Goal: Browse casually: Explore the website without a specific task or goal

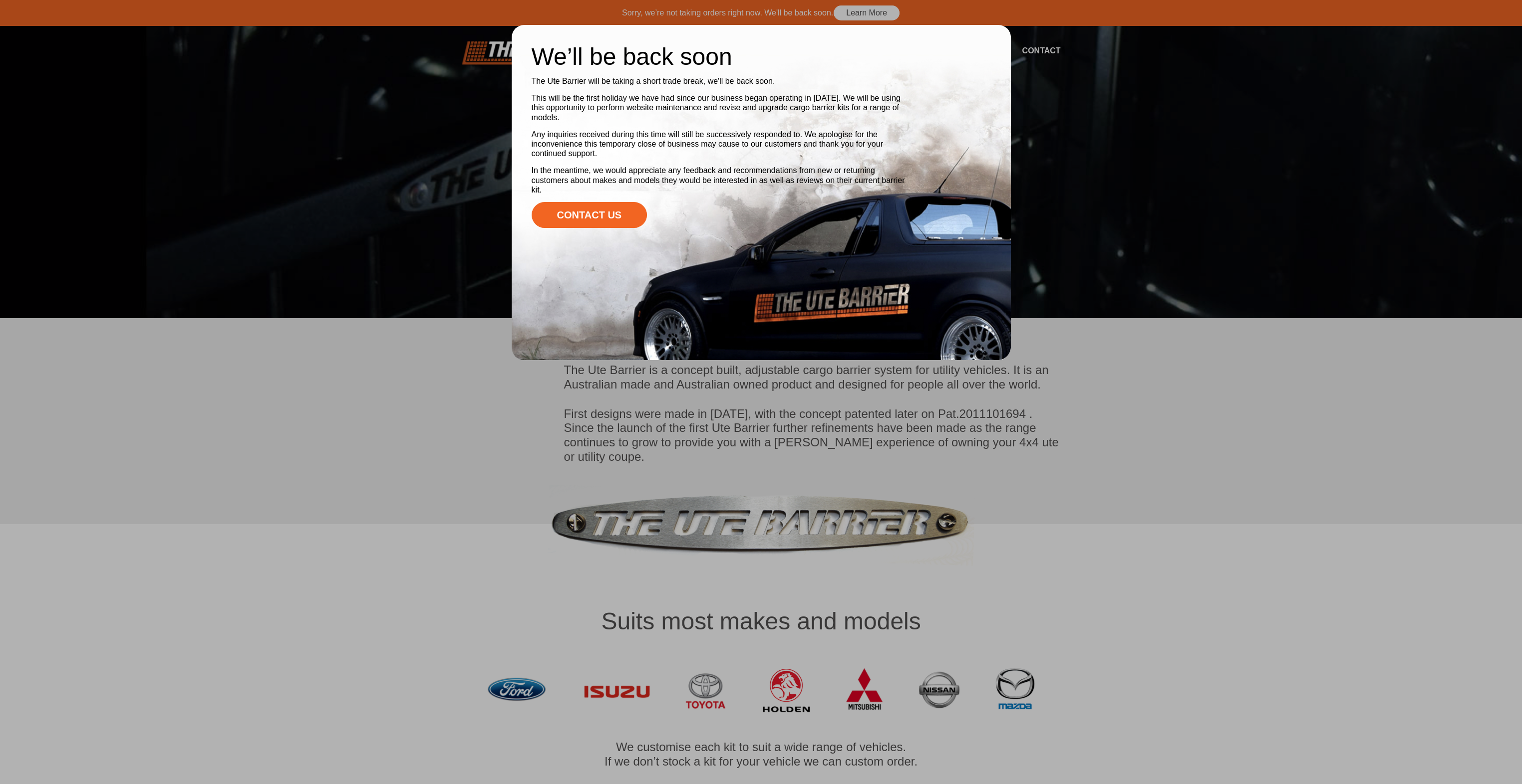
click at [1098, 409] on div at bounding box center [761, 392] width 1522 height 784
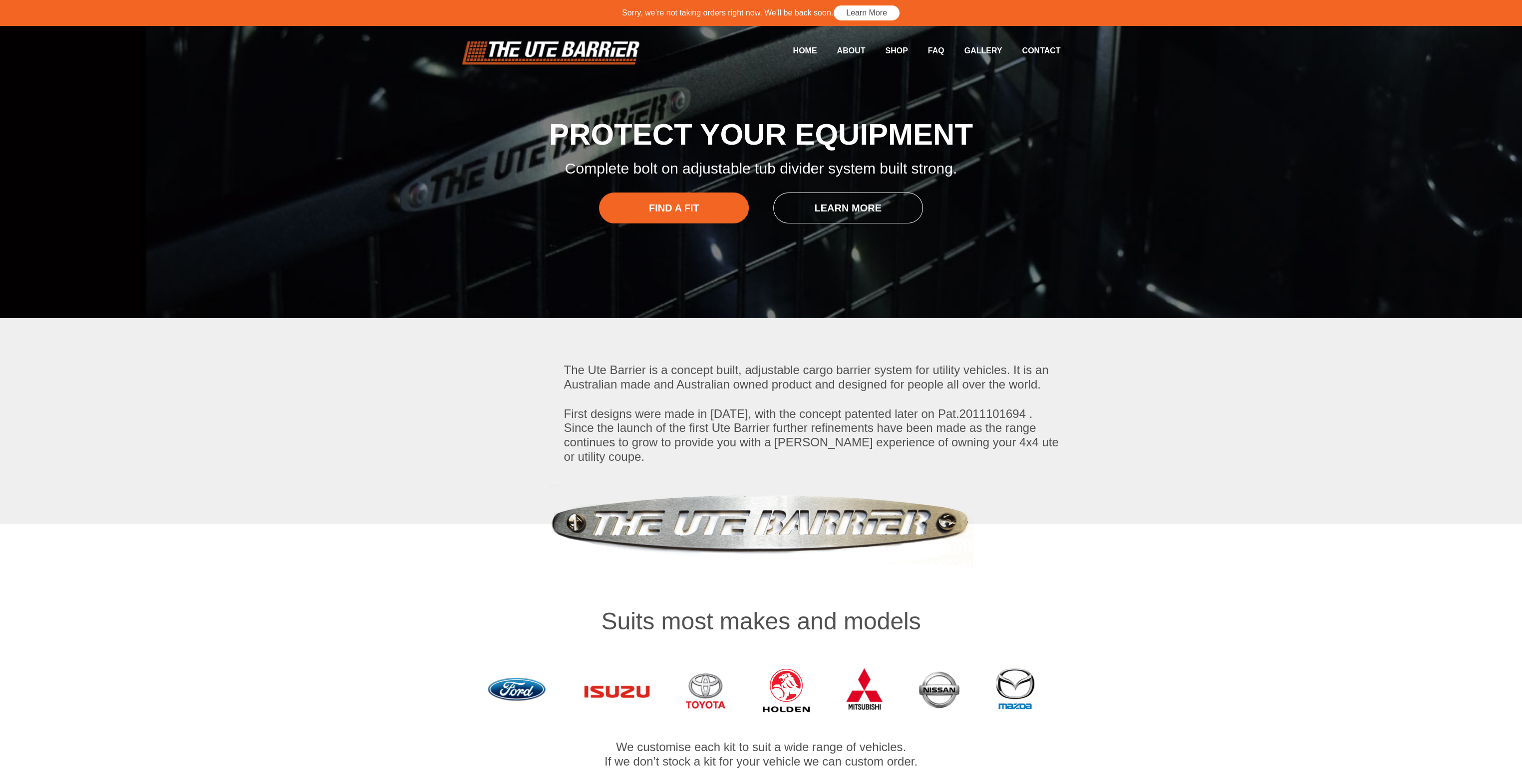
drag, startPoint x: 1142, startPoint y: 448, endPoint x: 1168, endPoint y: 257, distance: 192.8
click at [862, 17] on link "Learn More" at bounding box center [866, 13] width 67 height 16
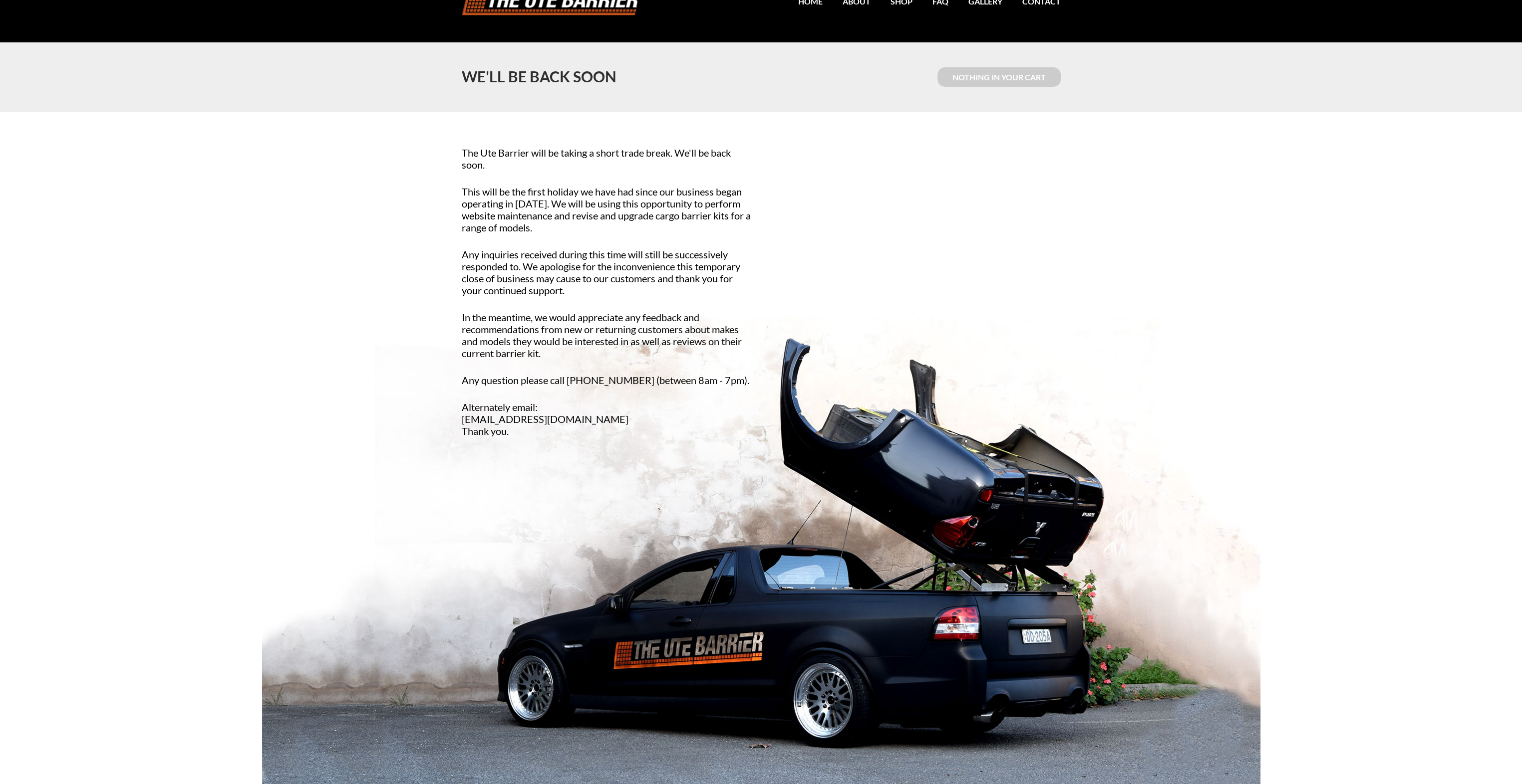
scroll to position [50, 0]
drag, startPoint x: 472, startPoint y: 311, endPoint x: 538, endPoint y: 331, distance: 69.0
click at [538, 331] on p "In the meantime, we would appreciate any feedback and recommendations from new …" at bounding box center [607, 334] width 292 height 48
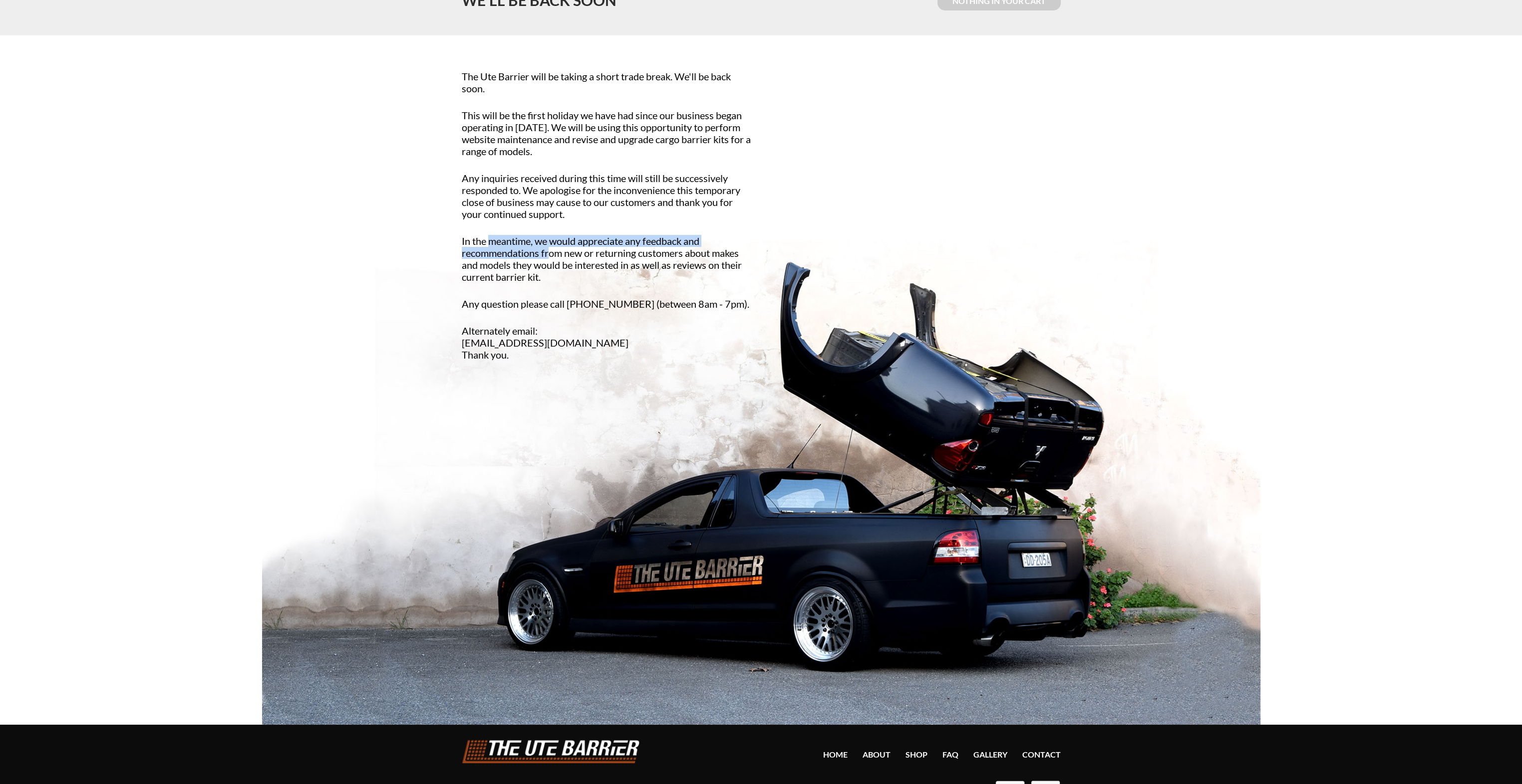
scroll to position [157, 0]
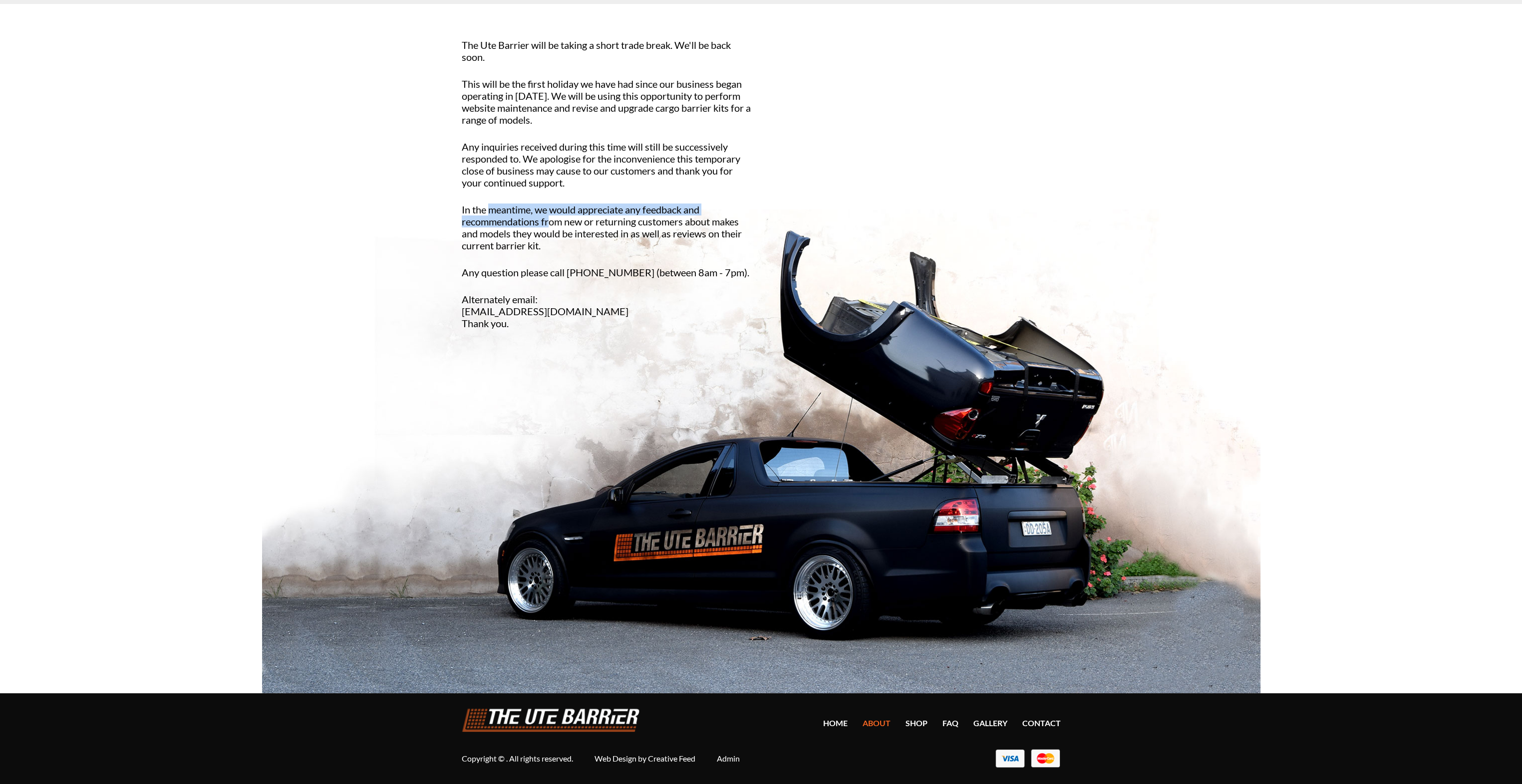
click at [878, 720] on link "About" at bounding box center [876, 723] width 28 height 10
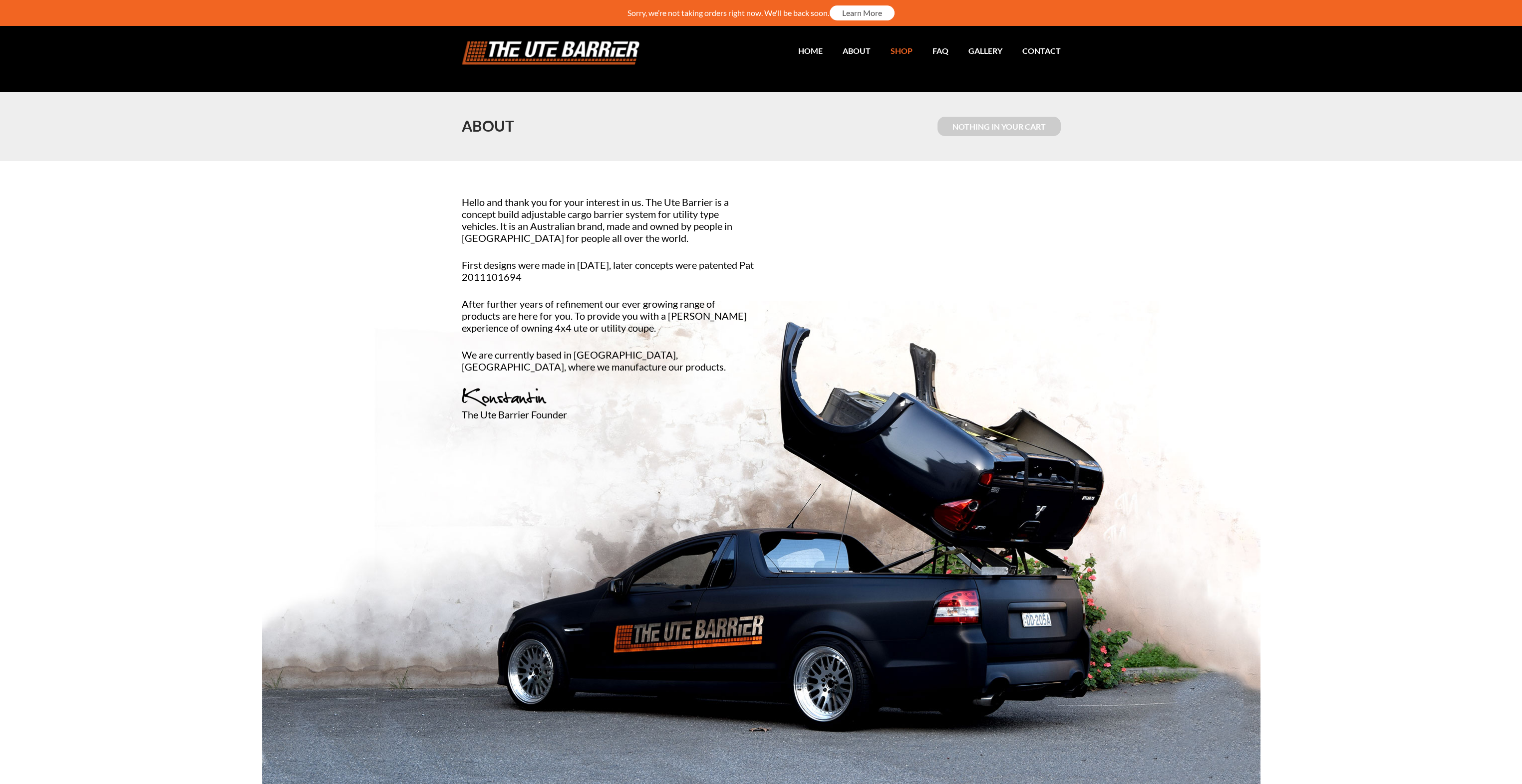
click at [904, 51] on link "Shop" at bounding box center [891, 51] width 42 height 20
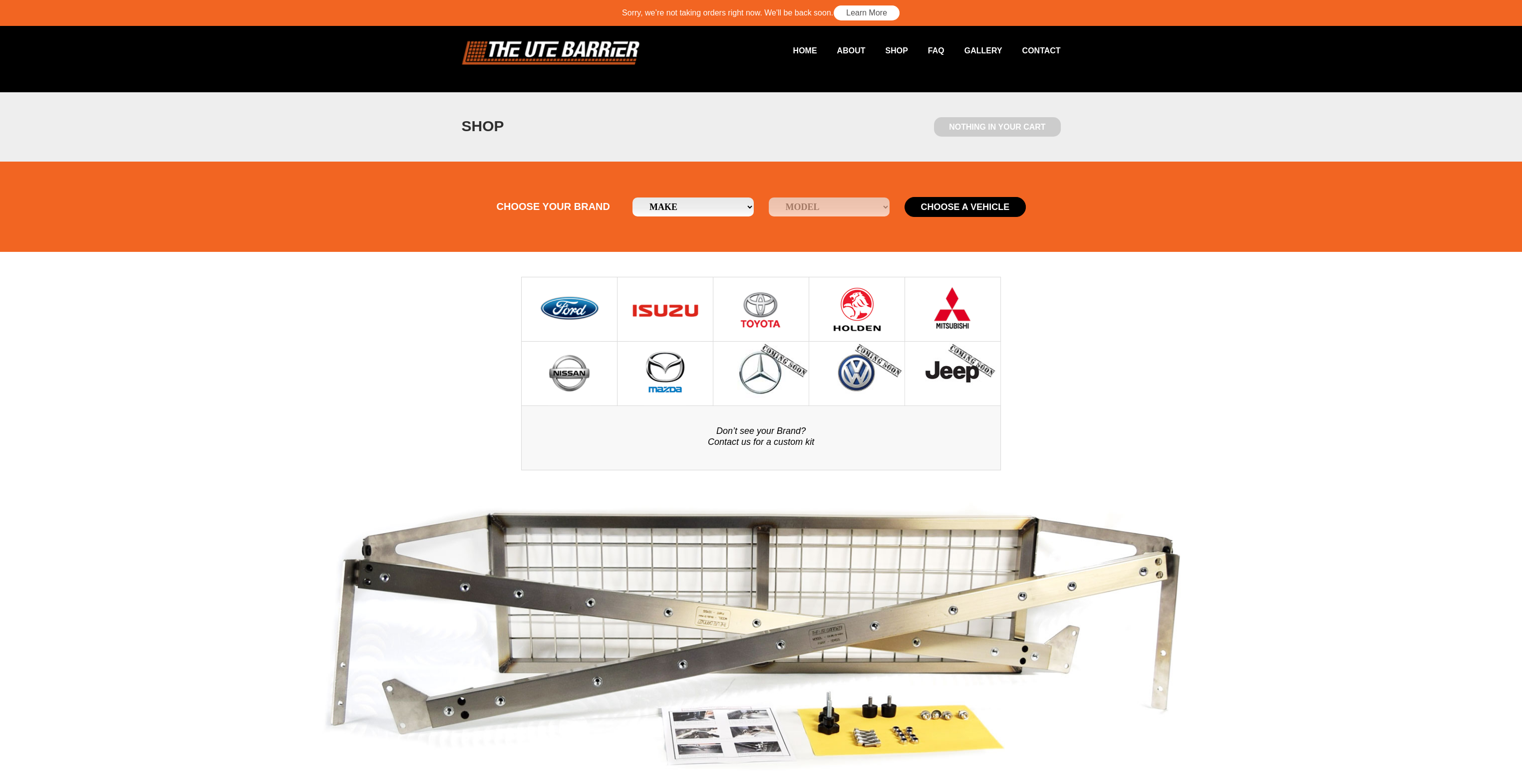
click at [662, 373] on img at bounding box center [665, 373] width 42 height 64
click at [570, 313] on img at bounding box center [569, 309] width 62 height 64
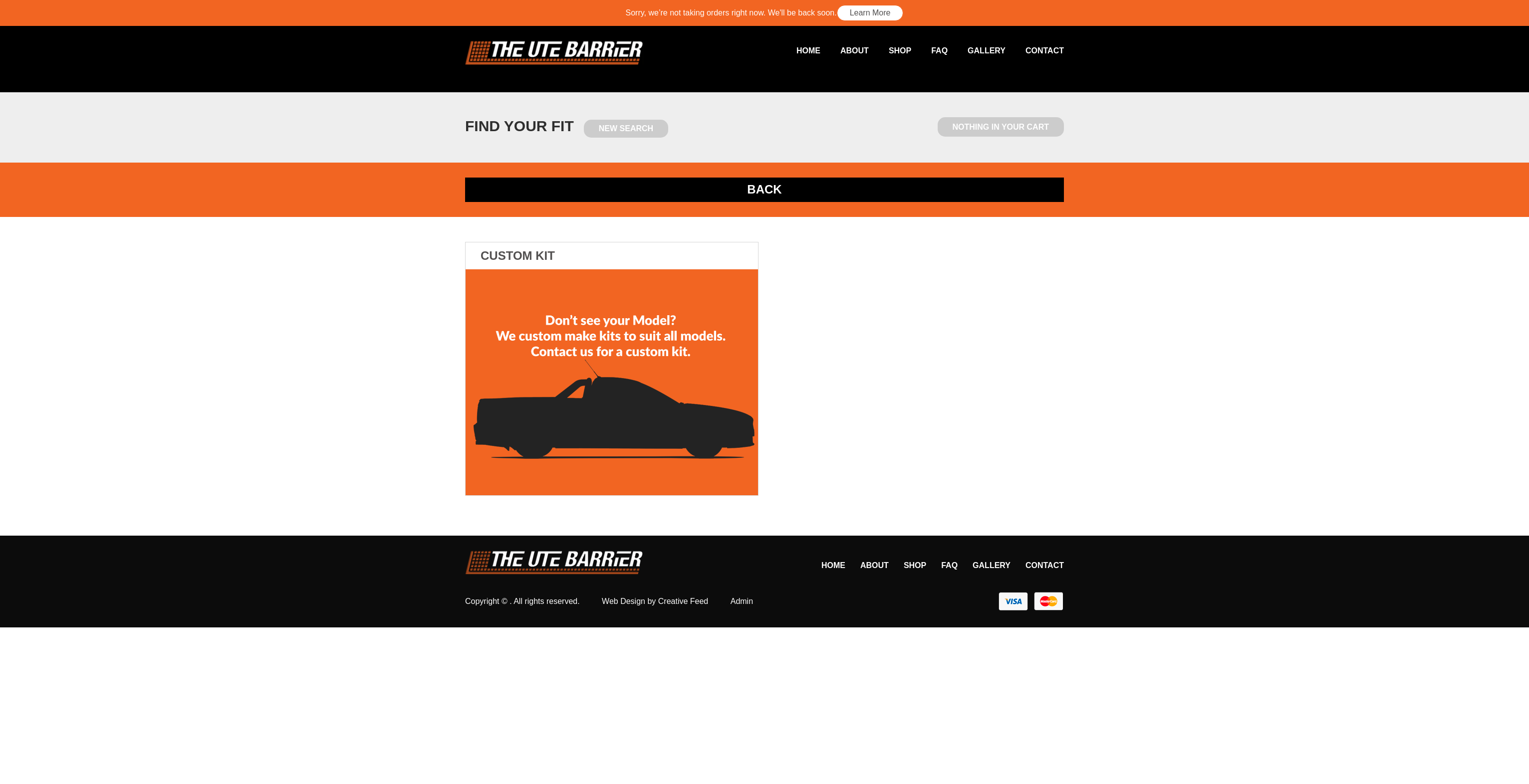
click at [762, 182] on link "BACK" at bounding box center [764, 189] width 598 height 24
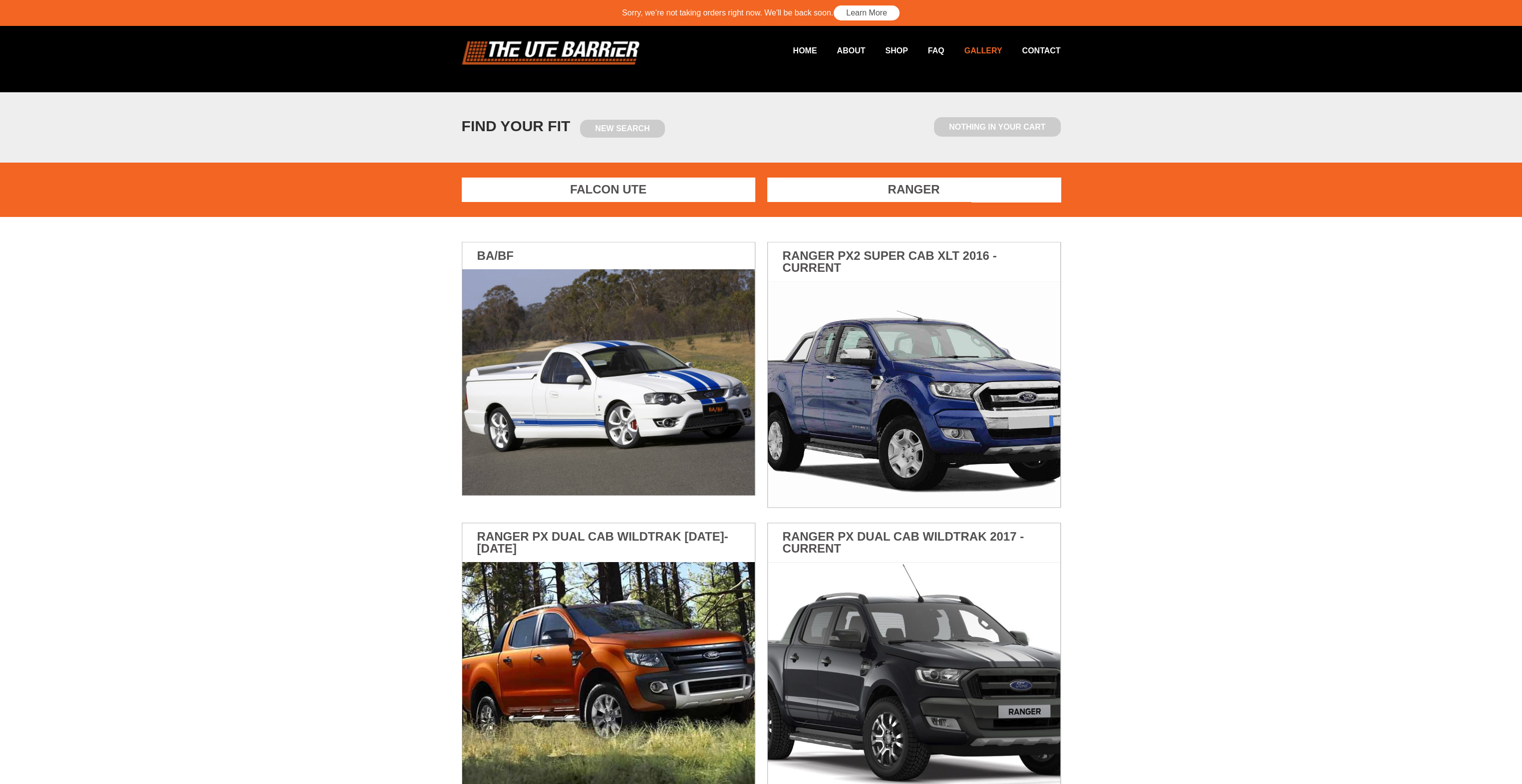
click at [993, 48] on link "Gallery" at bounding box center [973, 51] width 58 height 20
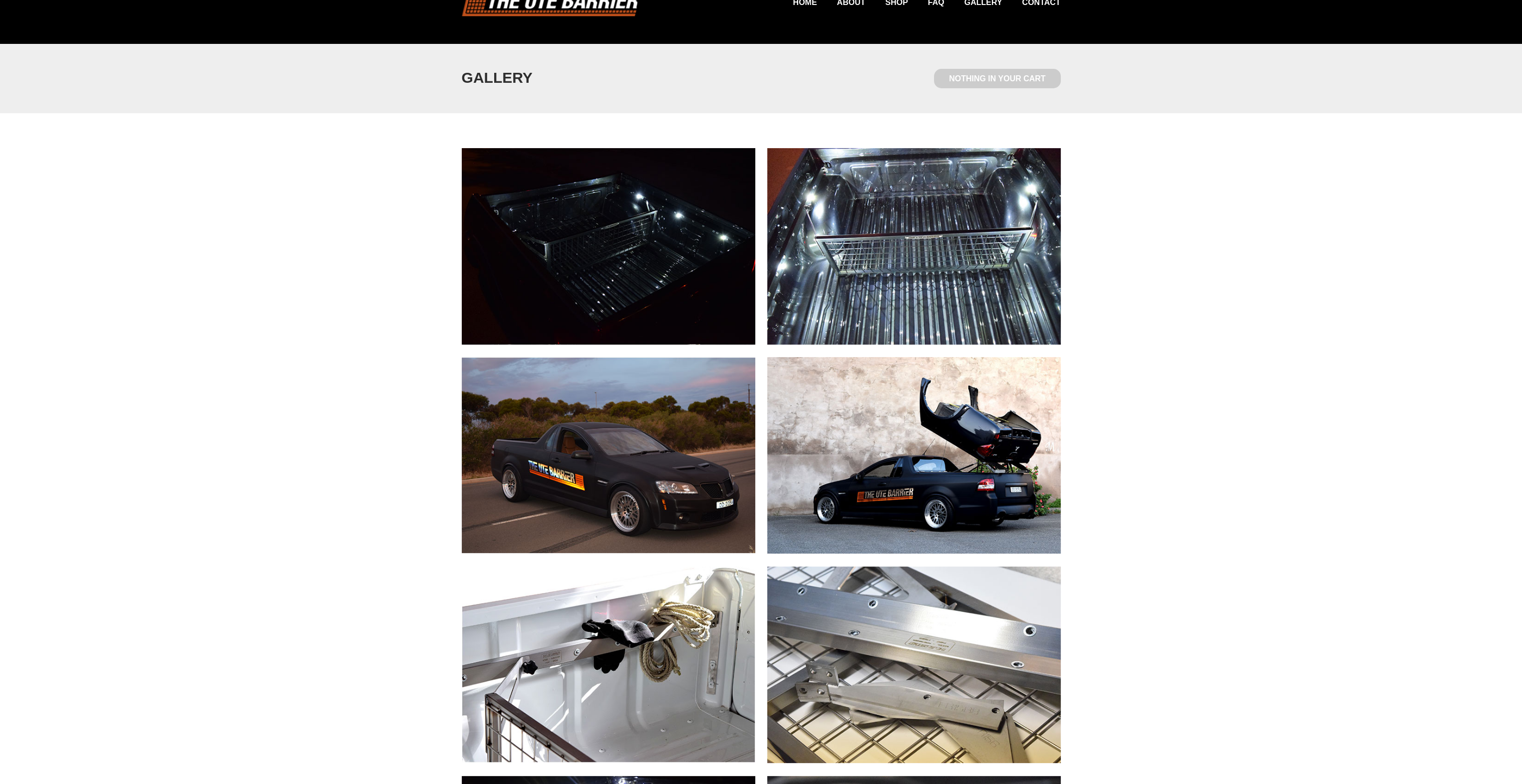
scroll to position [50, 0]
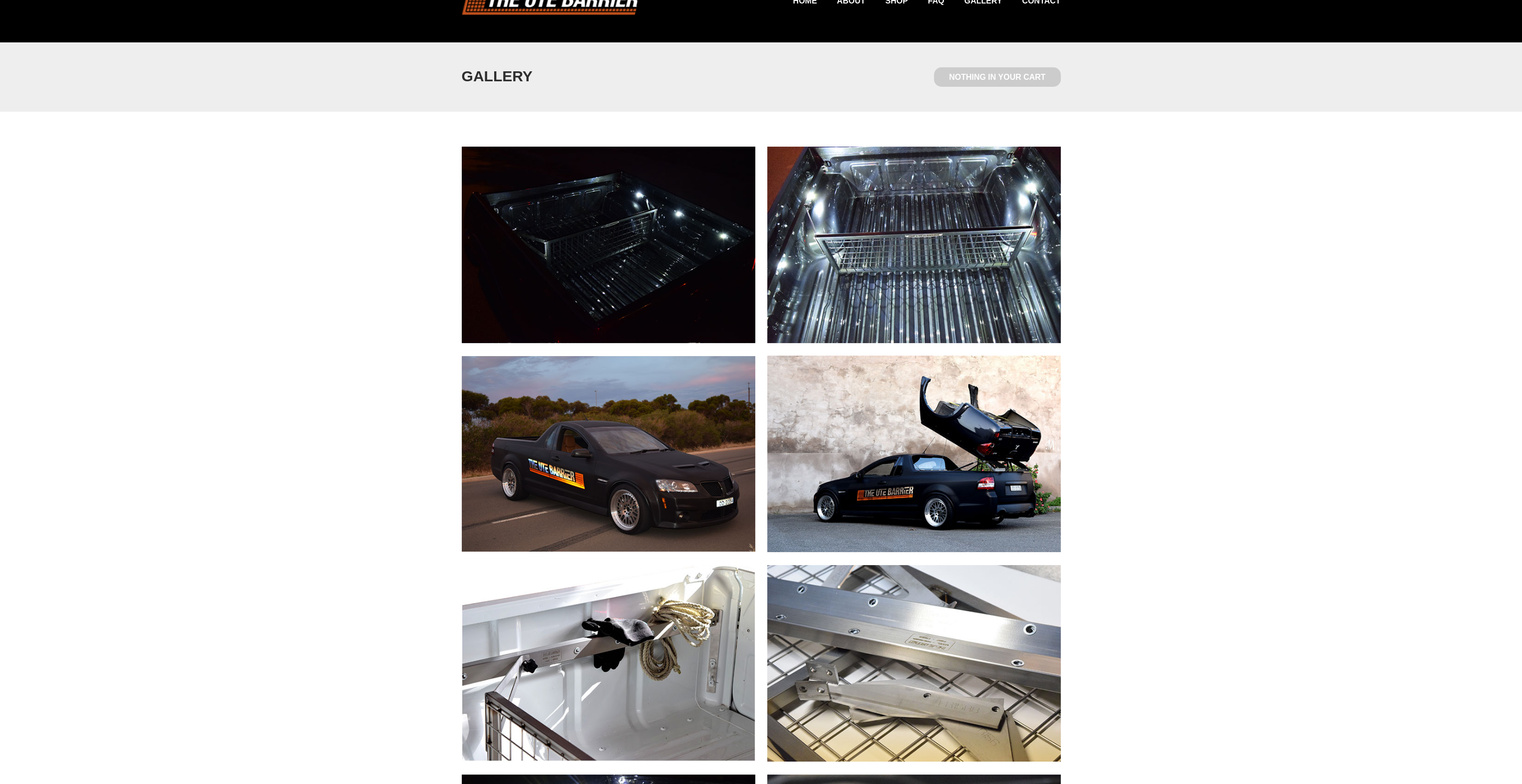
click at [895, 448] on img at bounding box center [914, 454] width 293 height 196
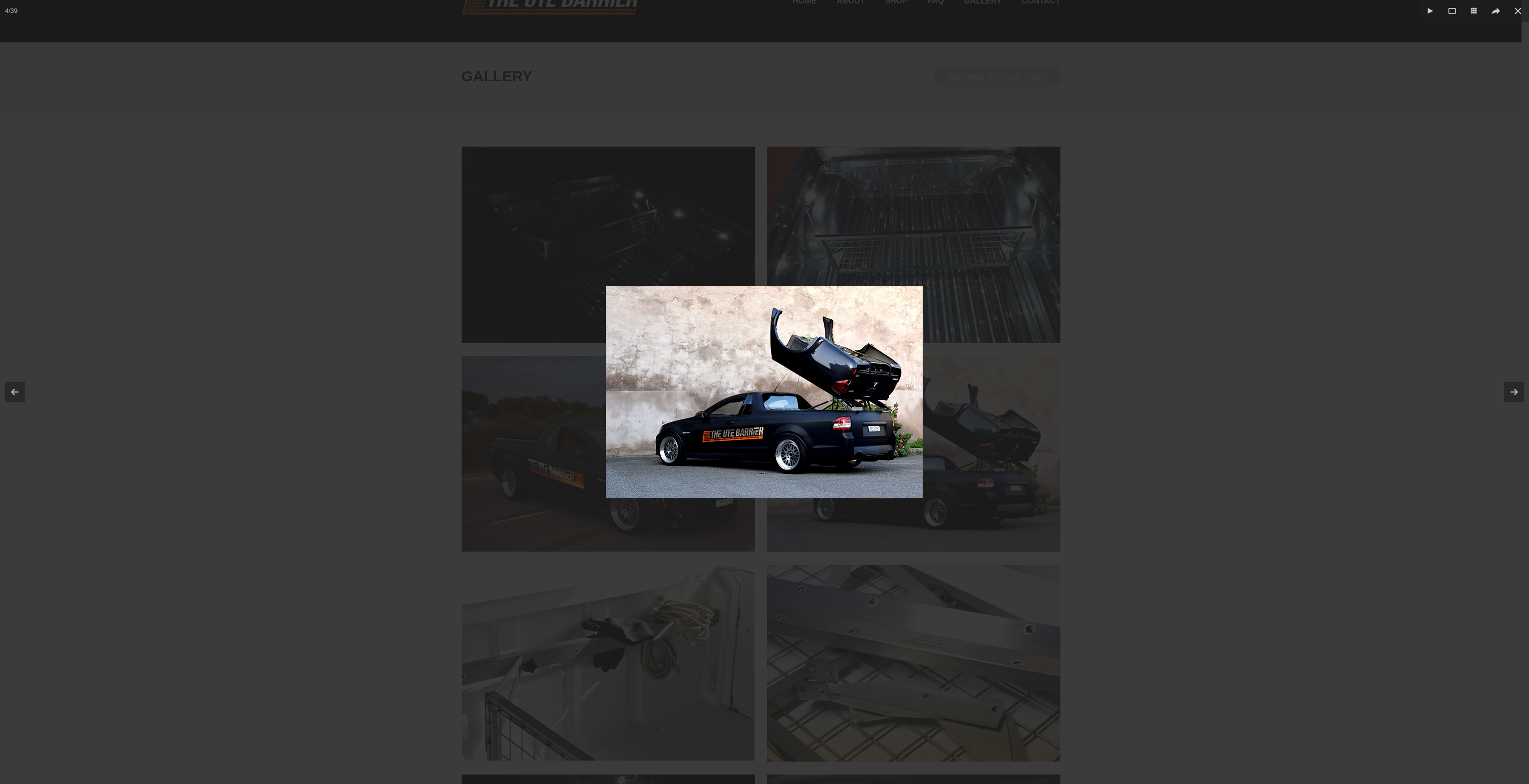
click at [1245, 457] on div at bounding box center [764, 392] width 1529 height 784
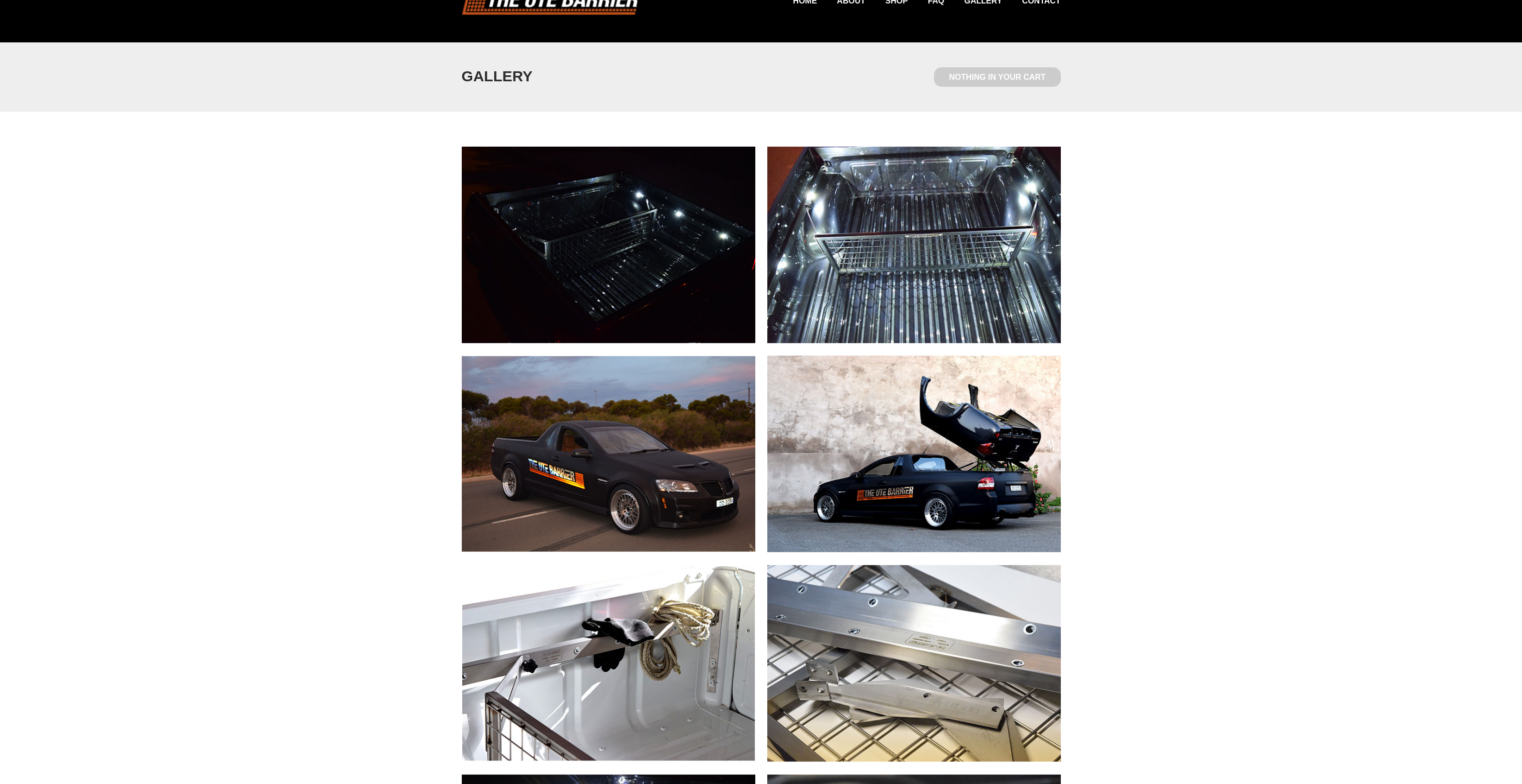
click at [919, 241] on img at bounding box center [914, 245] width 293 height 196
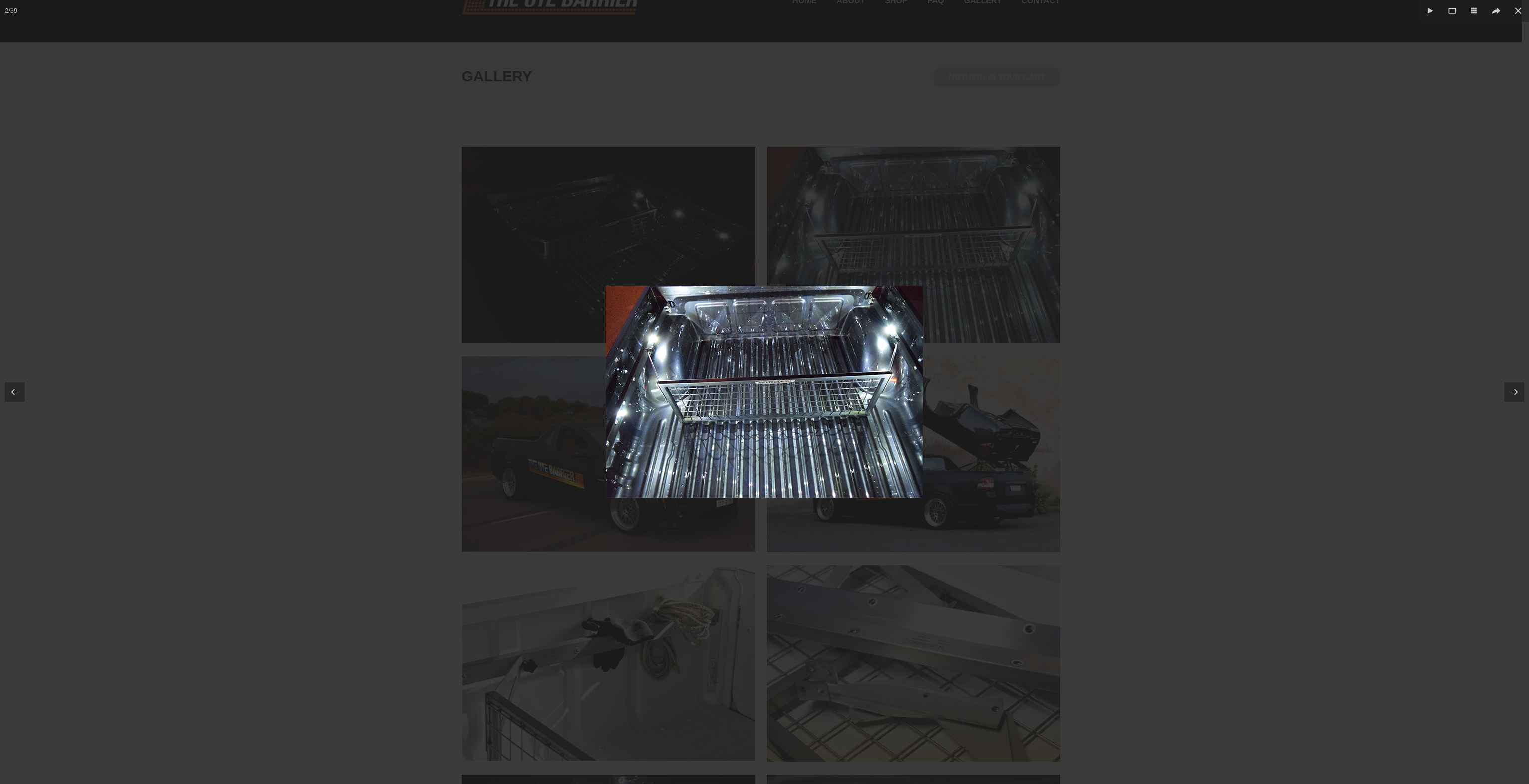
click at [1189, 295] on div at bounding box center [764, 392] width 1529 height 784
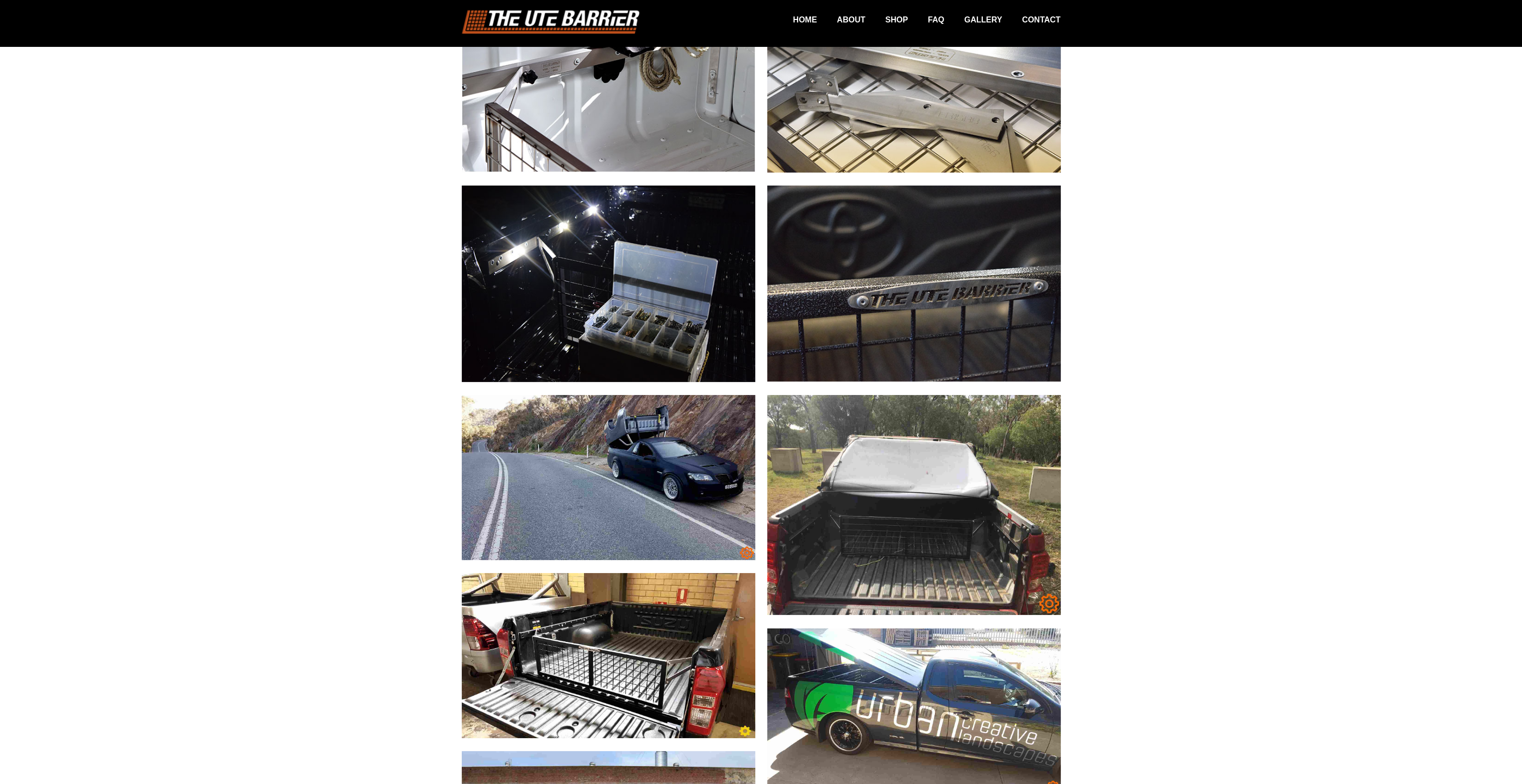
scroll to position [649, 0]
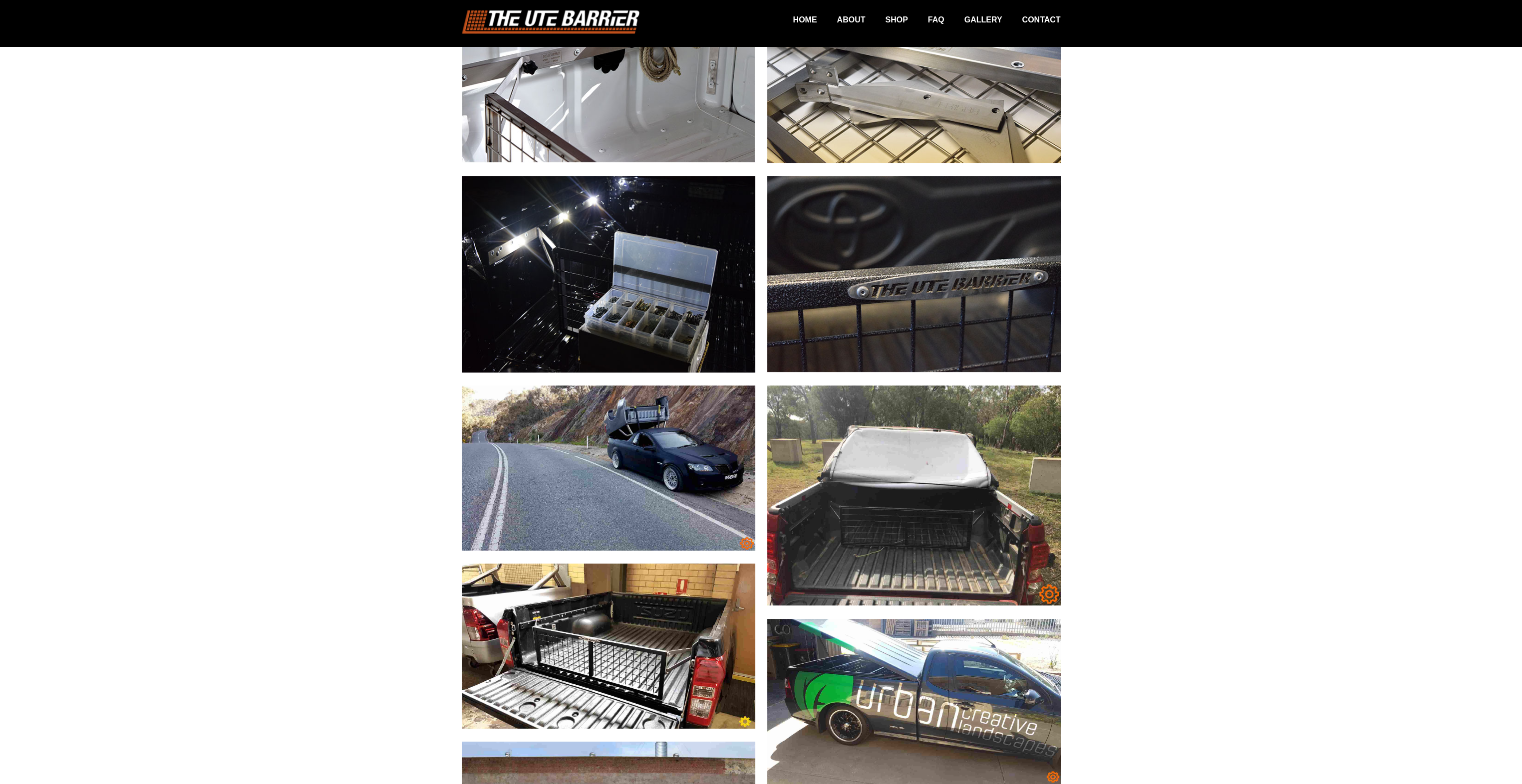
click at [674, 472] on img at bounding box center [608, 468] width 293 height 165
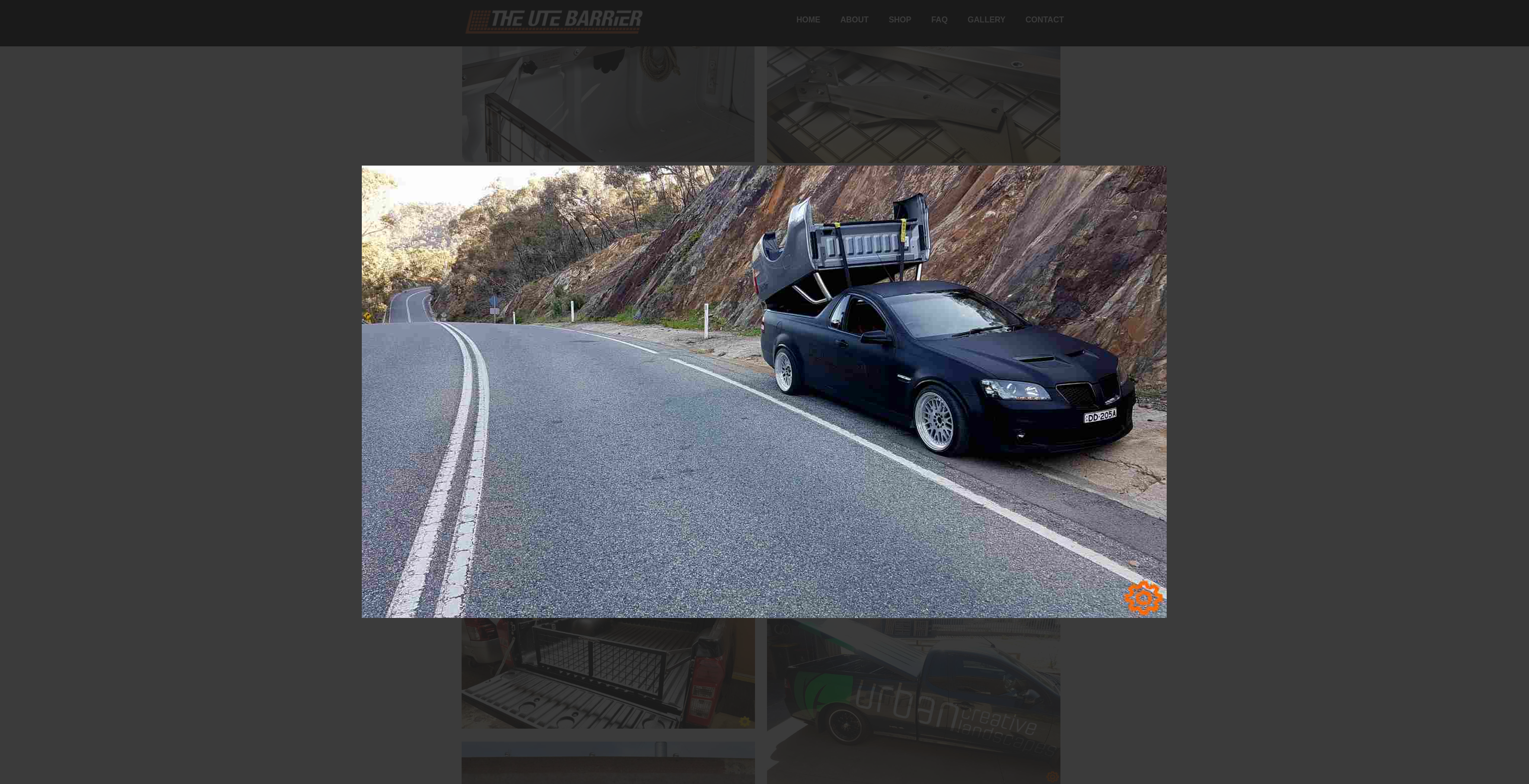
click at [1271, 433] on div at bounding box center [764, 392] width 1529 height 784
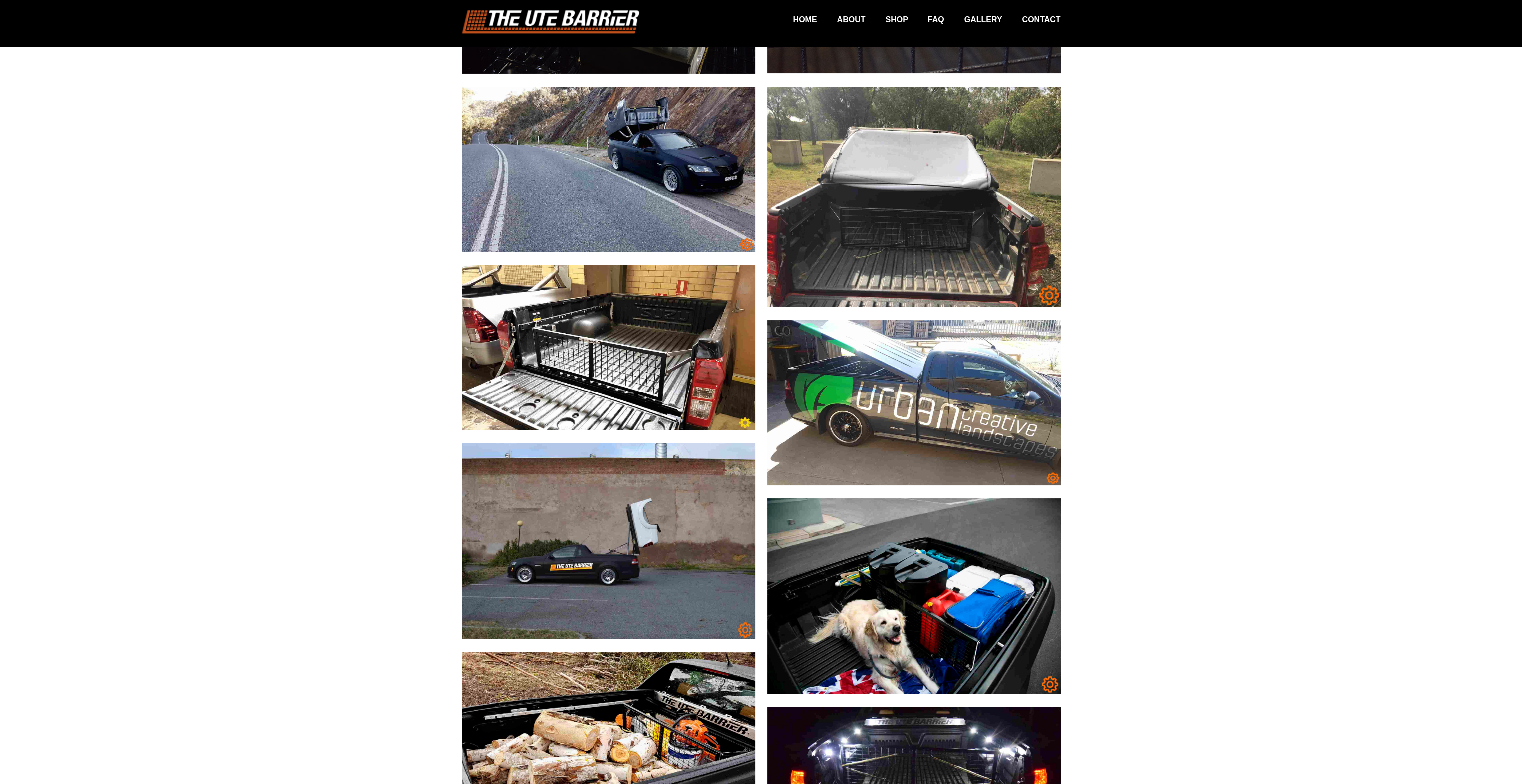
scroll to position [948, 0]
click at [621, 546] on img at bounding box center [608, 540] width 293 height 196
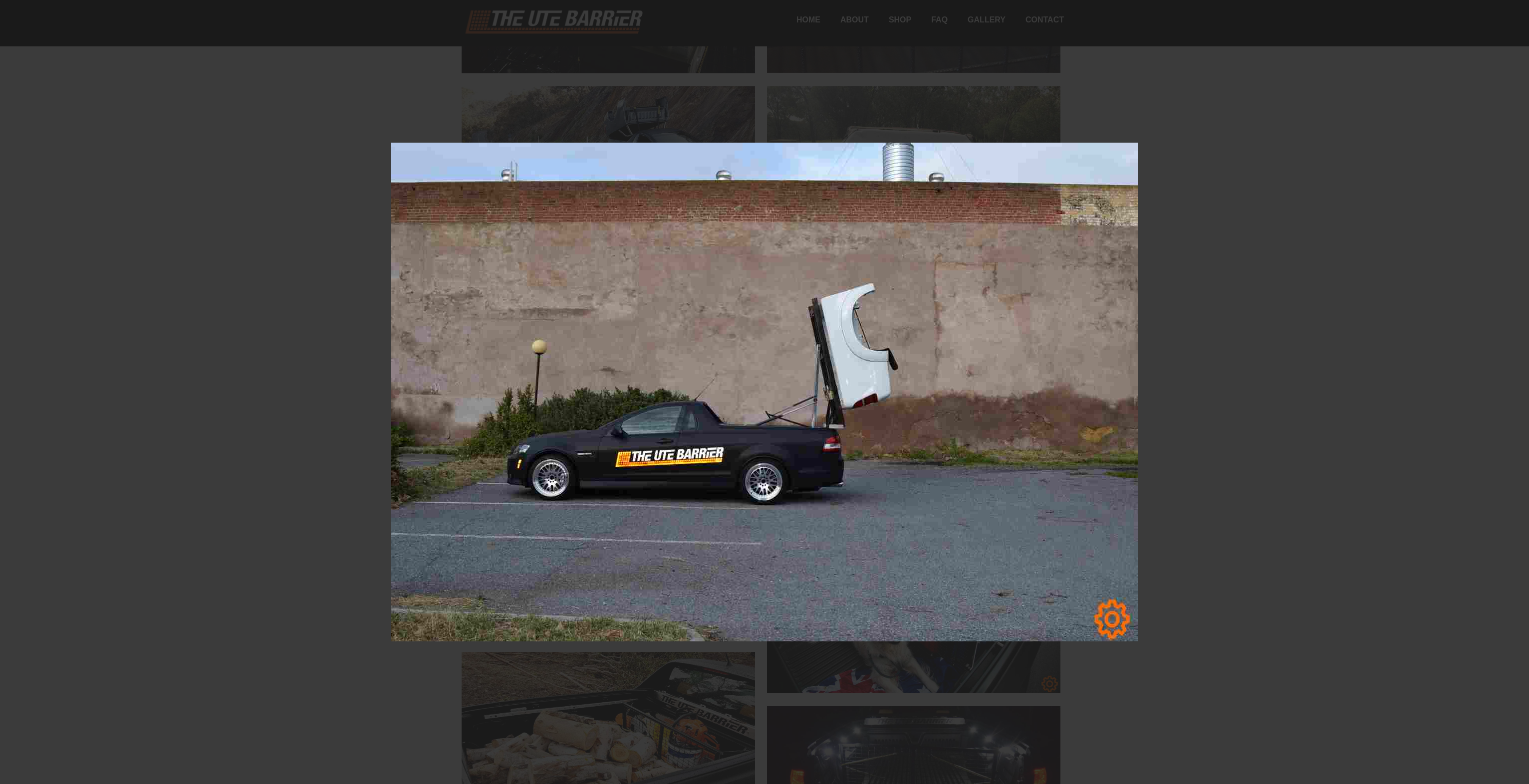
click at [1288, 432] on div at bounding box center [764, 392] width 1529 height 784
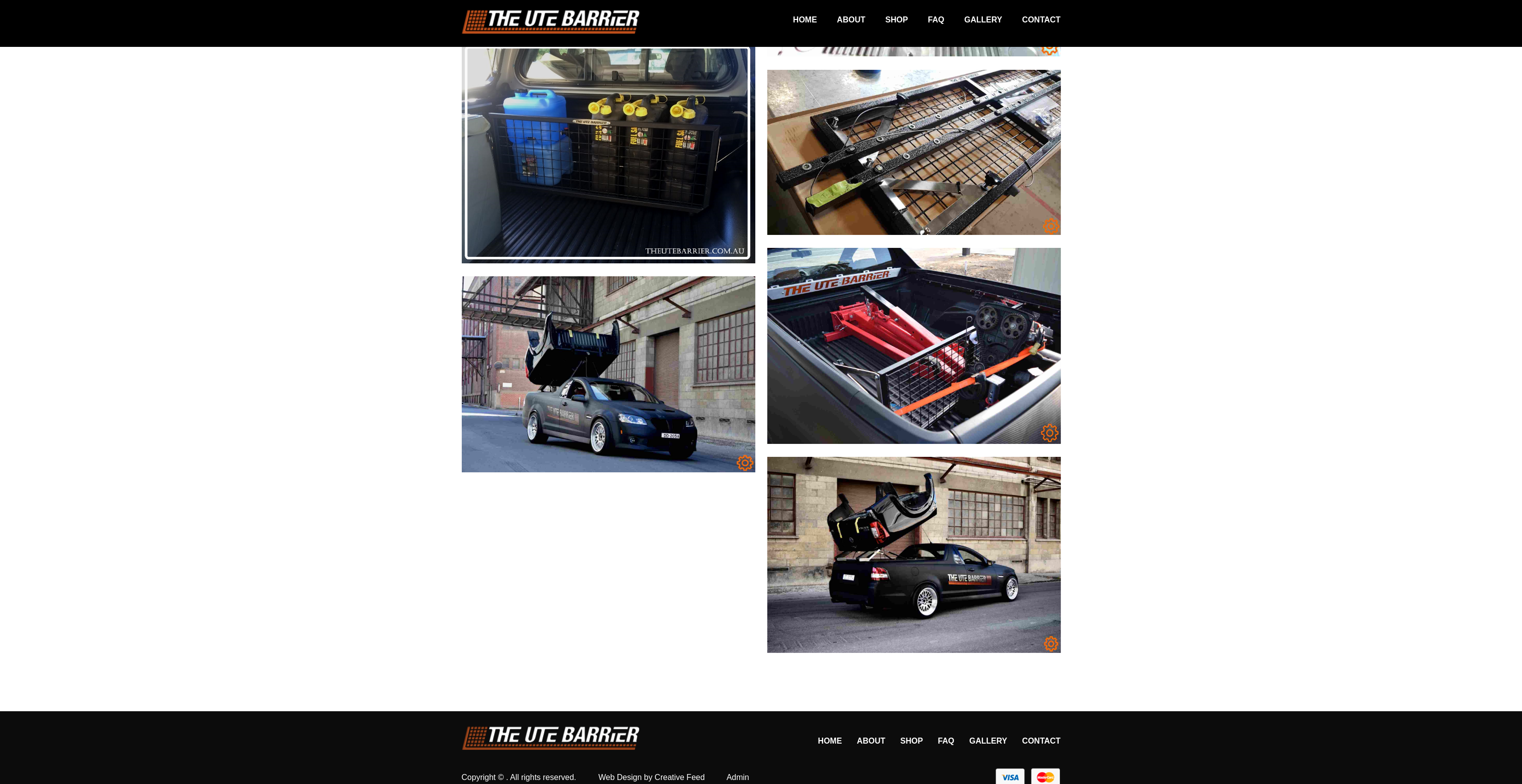
scroll to position [3628, 0]
